Goal: Communication & Community: Share content

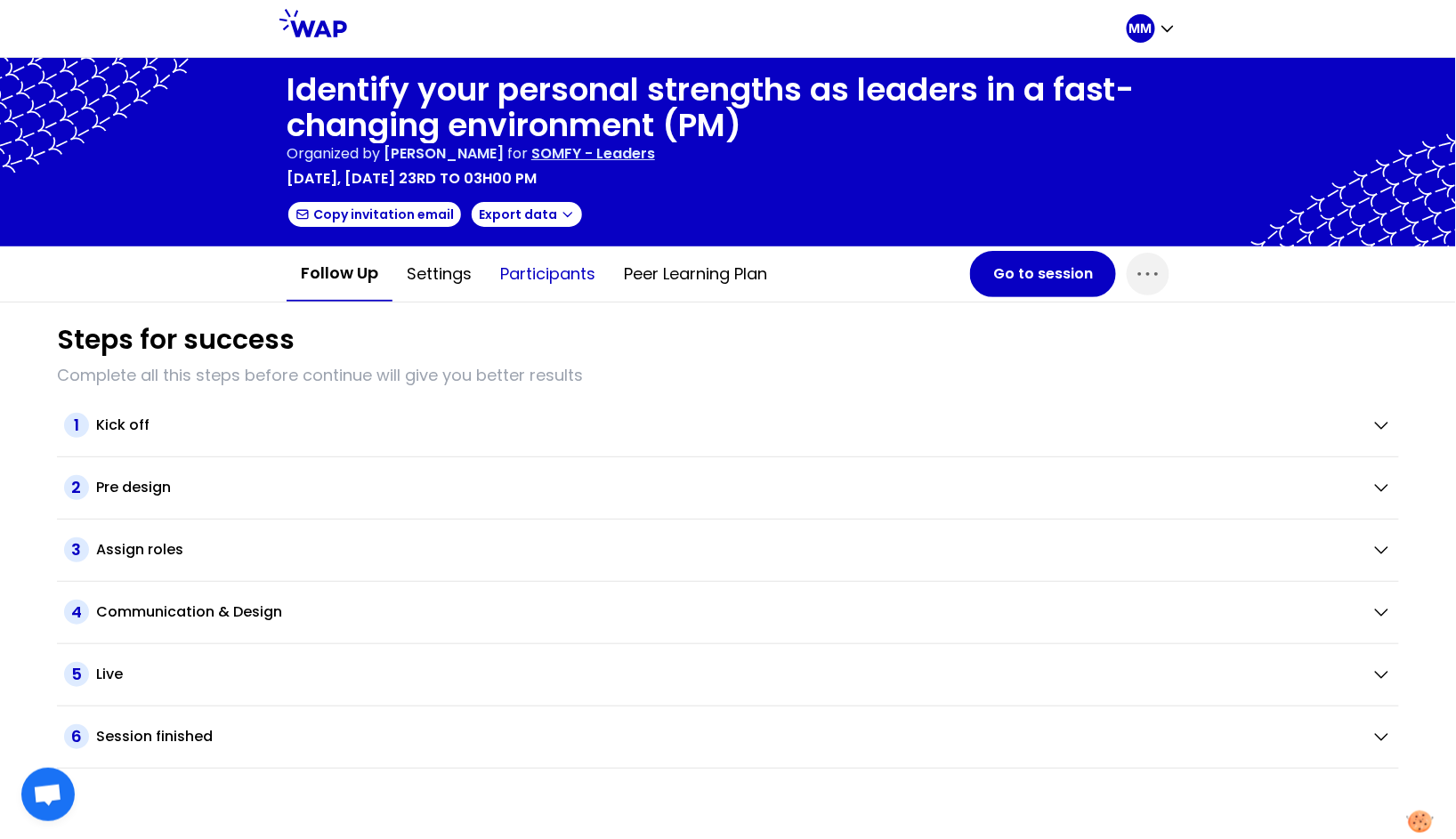
click at [525, 270] on button "Participants" at bounding box center [548, 274] width 124 height 54
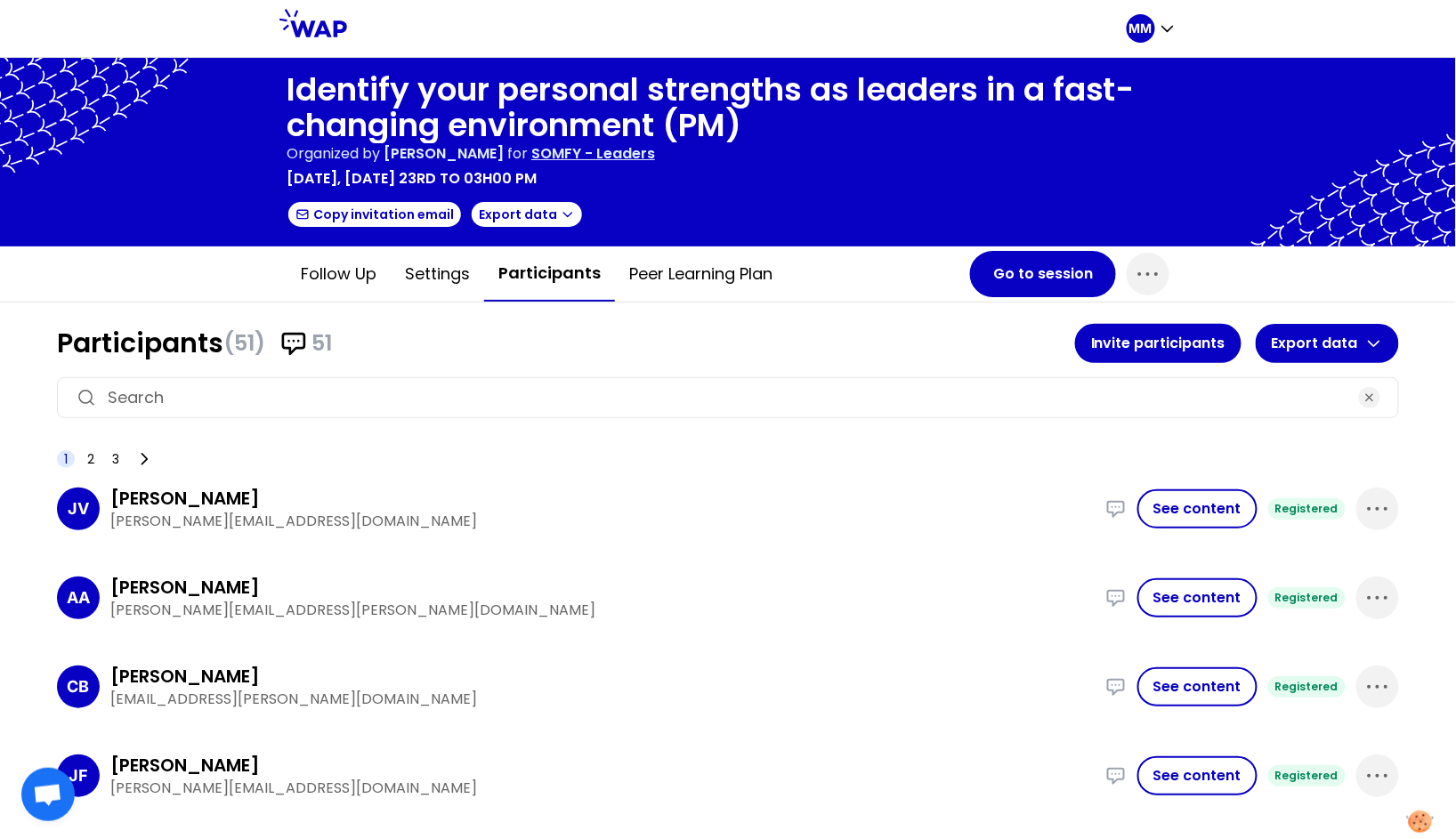
click at [437, 400] on input at bounding box center [728, 398] width 1241 height 25
paste input "guilhem.de.brugiere@somfy.com"
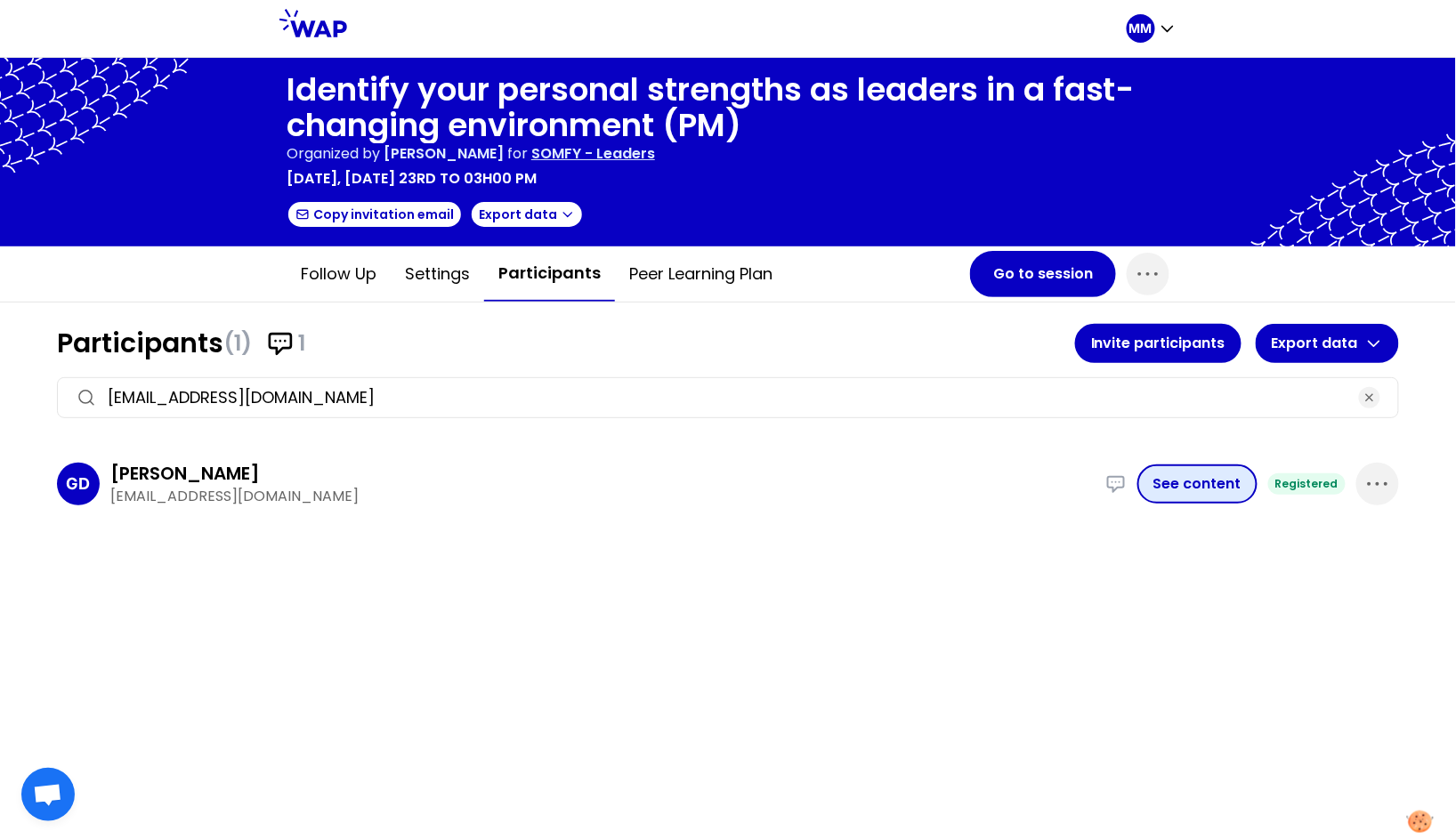
type input "guilhem.de.brugiere@somfy.com"
click at [1194, 488] on button "See content" at bounding box center [1197, 483] width 121 height 39
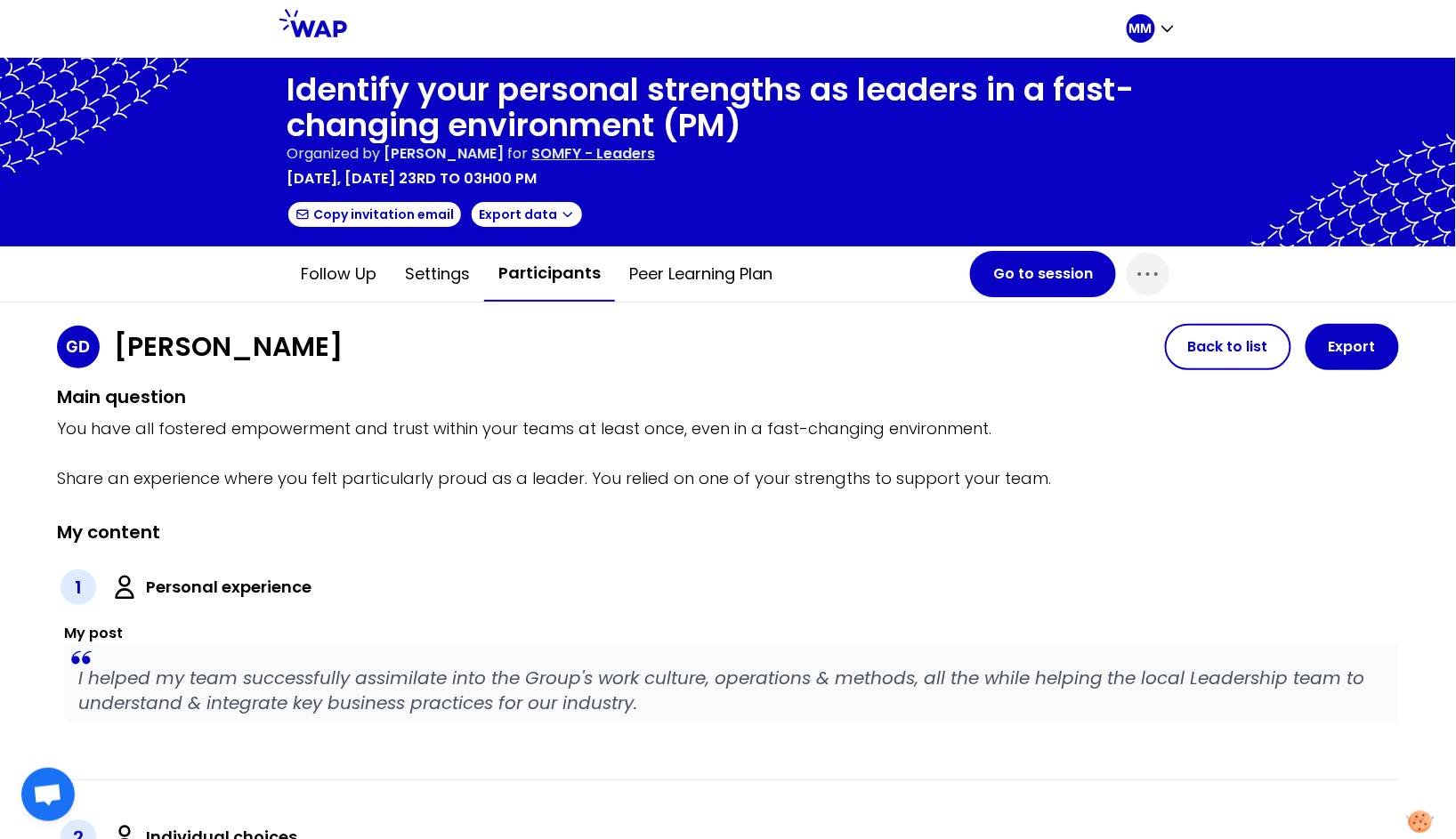
click at [257, 678] on p "I helped my team successfully assimilate into the Group's work culture, operati…" at bounding box center [731, 691] width 1307 height 50
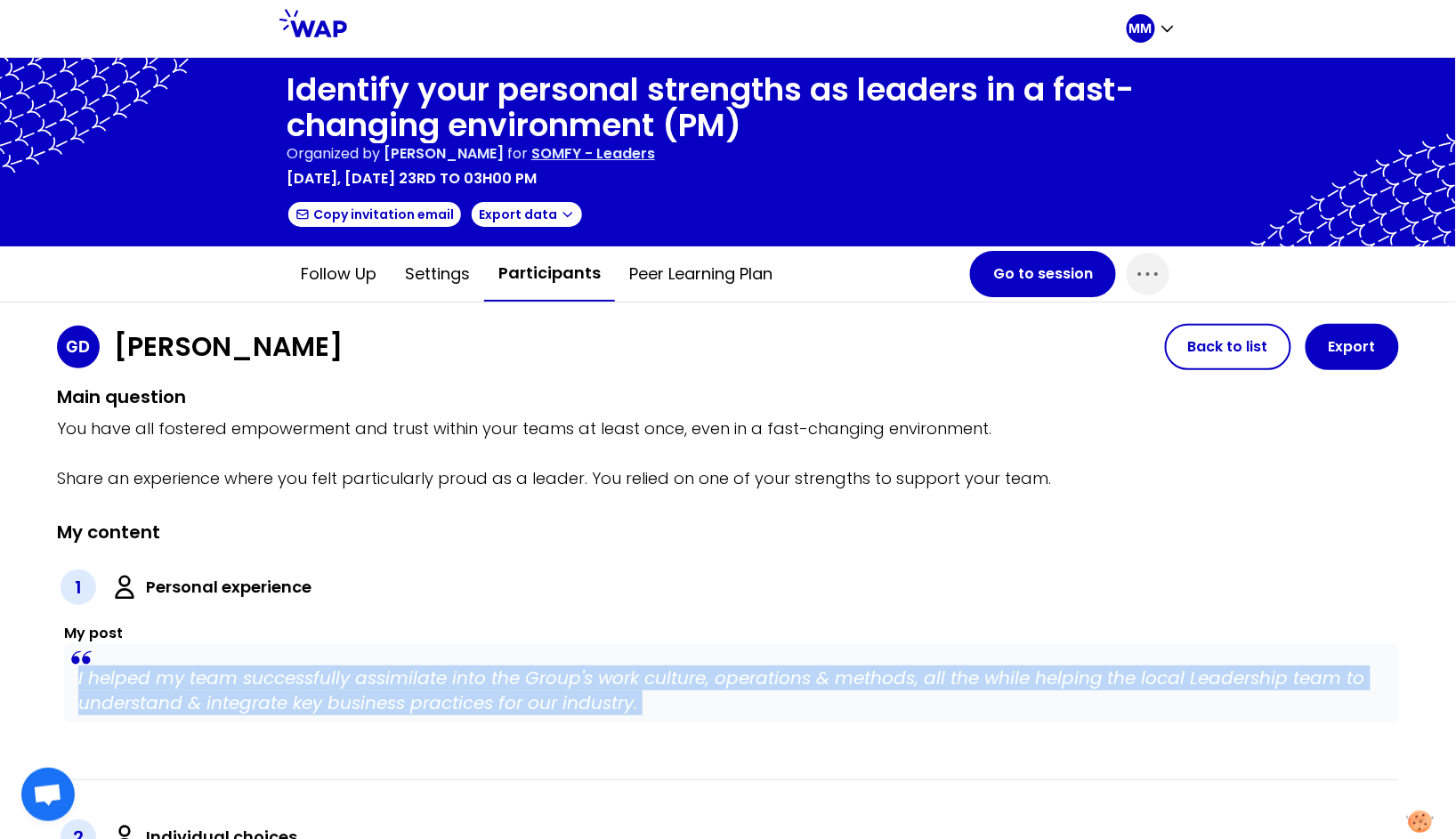
click at [257, 678] on p "I helped my team successfully assimilate into the Group's work culture, operati…" at bounding box center [731, 691] width 1307 height 50
copy p "I helped my team successfully assimilate into the Group's work culture, operati…"
drag, startPoint x: 544, startPoint y: 274, endPoint x: 696, endPoint y: 314, distance: 157.2
click at [544, 274] on button "Participants" at bounding box center [549, 273] width 131 height 55
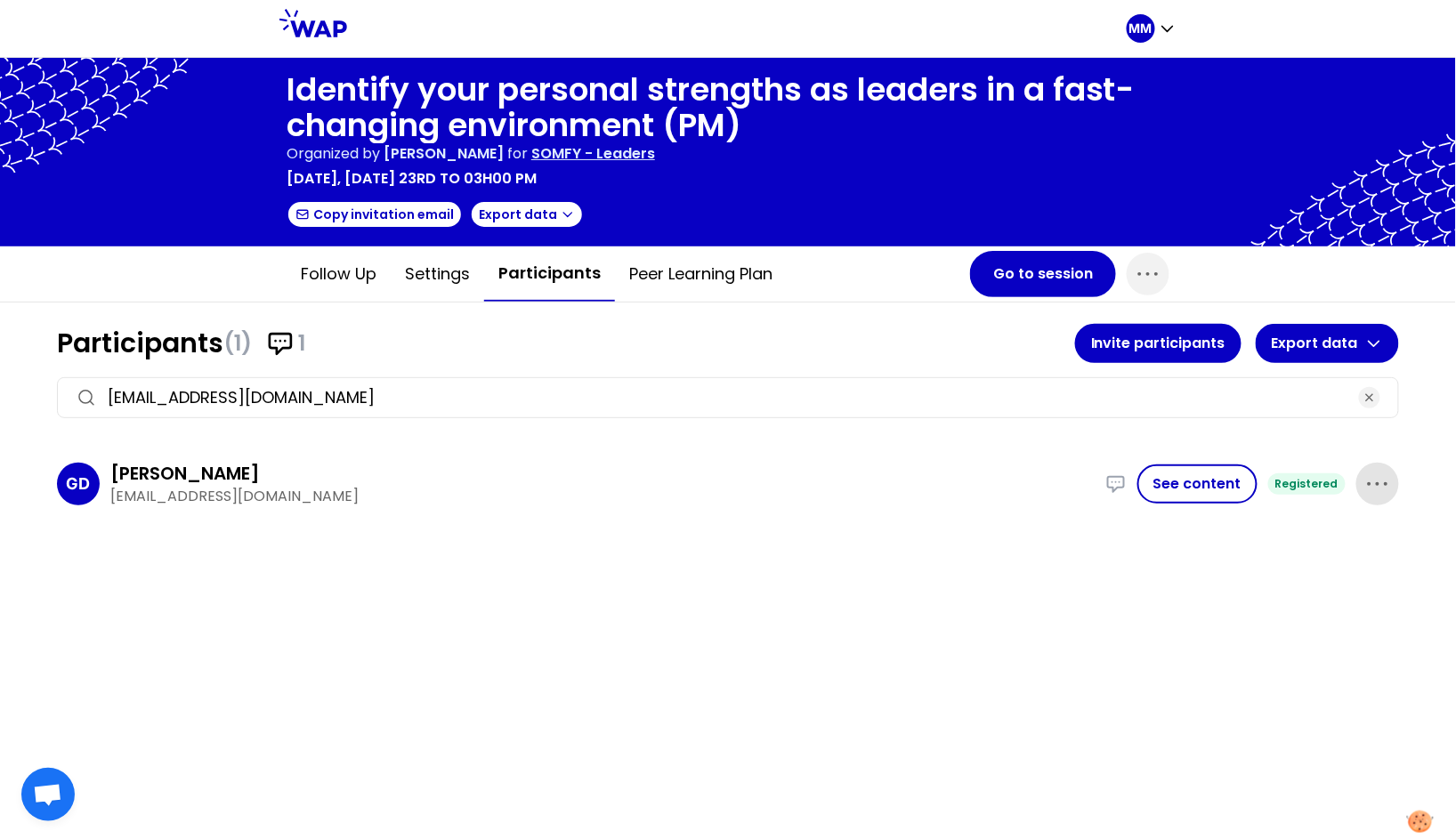
click at [1369, 496] on span "button" at bounding box center [1377, 483] width 43 height 43
click at [1340, 546] on p "Delete" at bounding box center [1326, 543] width 50 height 25
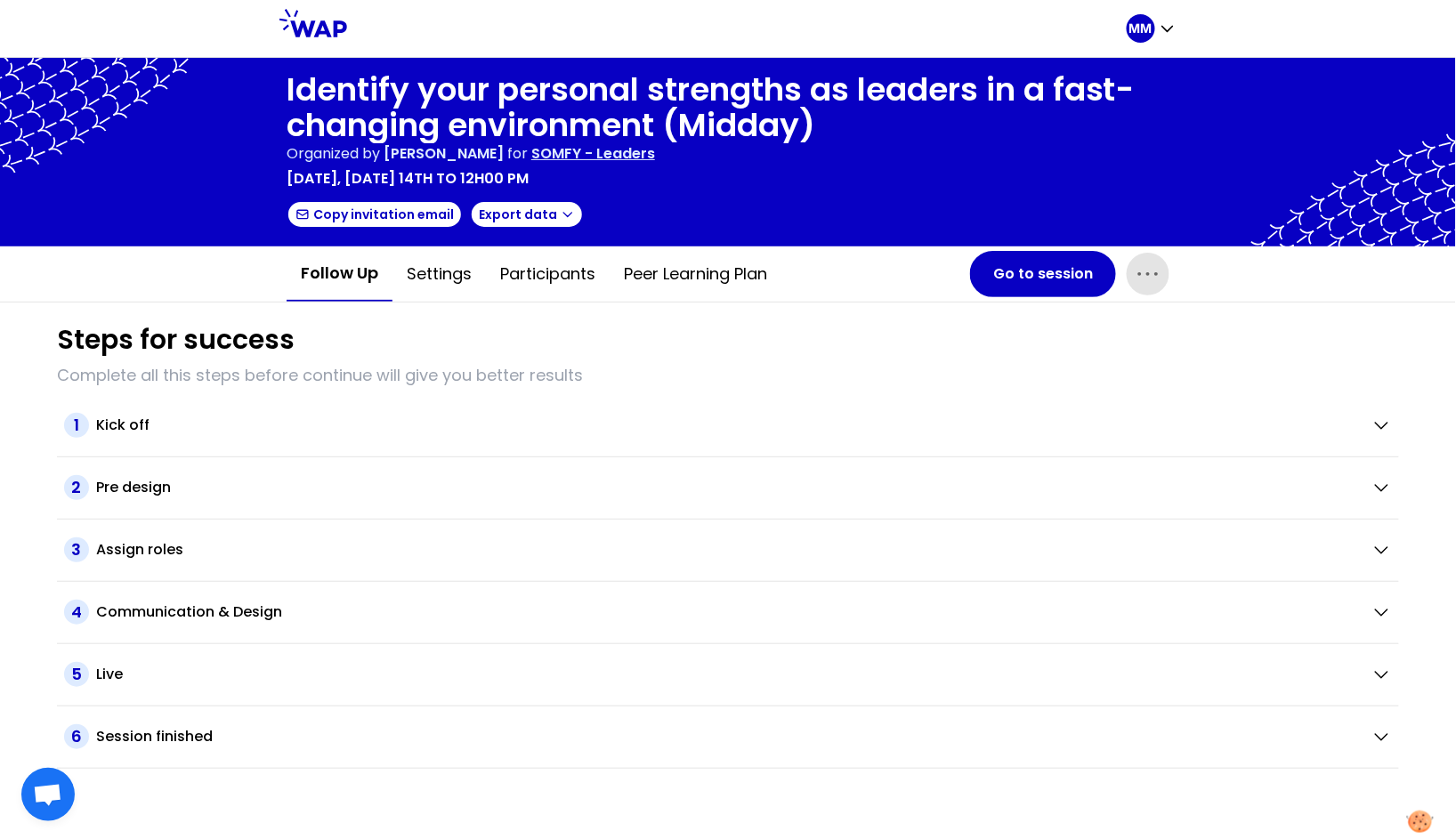
drag, startPoint x: 1144, startPoint y: 276, endPoint x: 1136, endPoint y: 293, distance: 18.8
click at [1145, 278] on icon "button" at bounding box center [1148, 274] width 29 height 29
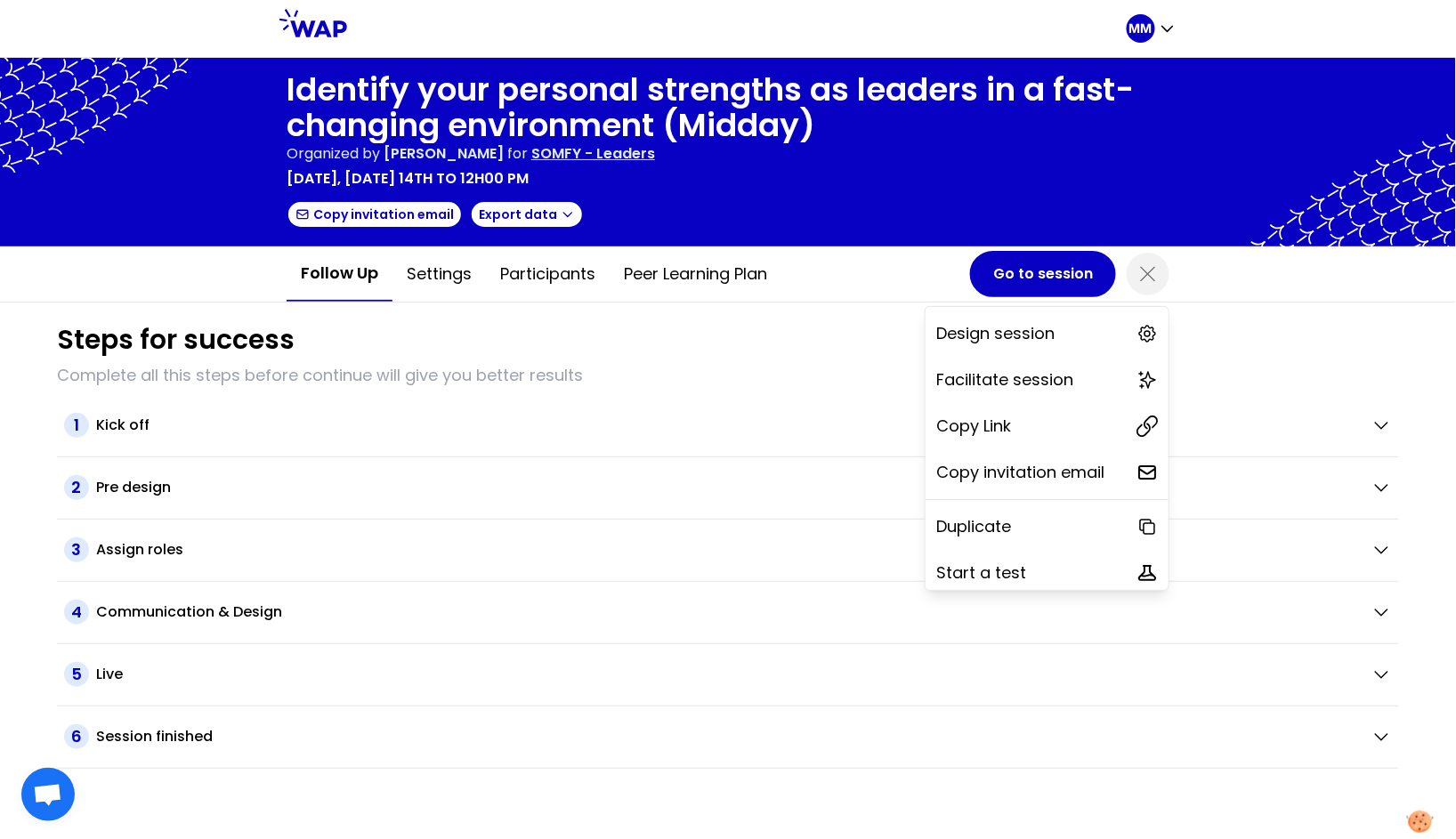
drag, startPoint x: 983, startPoint y: 422, endPoint x: 586, endPoint y: 158, distance: 476.8
click at [982, 422] on p "Copy Link" at bounding box center [973, 425] width 75 height 25
